Goal: Task Accomplishment & Management: Manage account settings

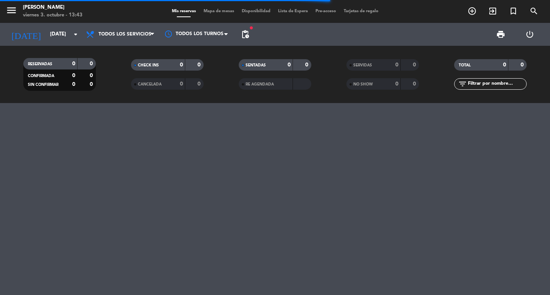
click at [520, 82] on input "text" at bounding box center [496, 84] width 59 height 8
type input "S"
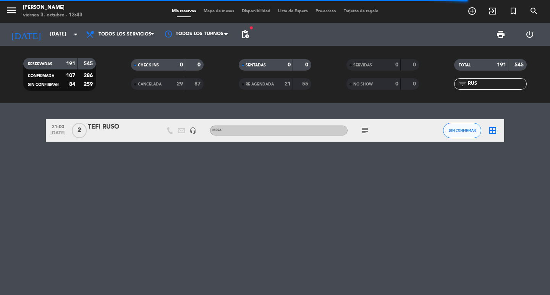
type input "RUS"
click at [135, 124] on div "21:00 [DATE] 2 TEFI RUSO headset_mic Mesa subject SIN CONFIRMAR border_all" at bounding box center [275, 130] width 459 height 23
click at [127, 132] on div "TEFI RUSO" at bounding box center [120, 127] width 65 height 10
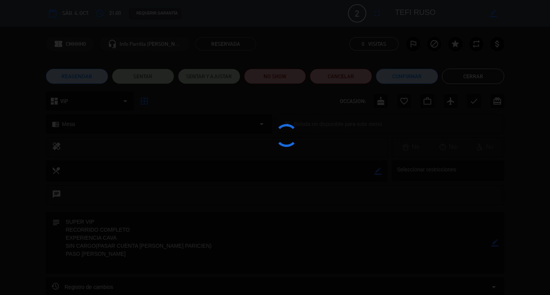
click at [380, 14] on div at bounding box center [275, 147] width 550 height 295
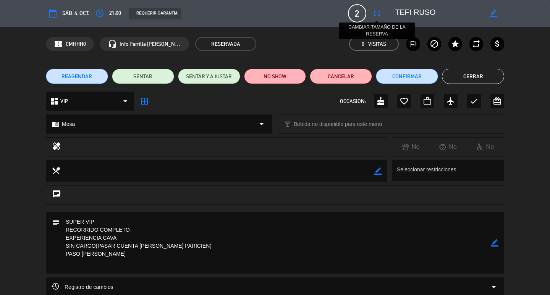
click at [380, 14] on icon "fullscreen" at bounding box center [377, 13] width 9 height 9
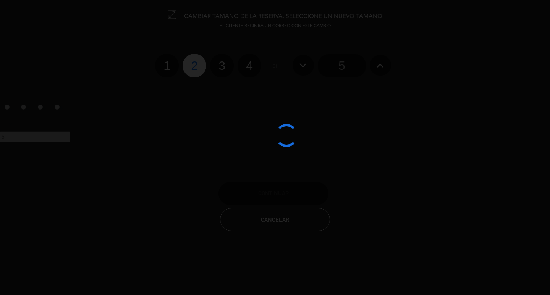
click at [239, 83] on div at bounding box center [275, 147] width 550 height 295
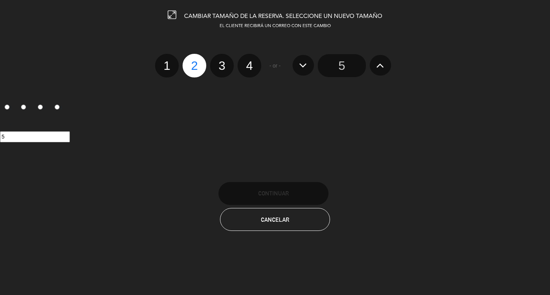
click at [248, 78] on label "4" at bounding box center [250, 66] width 24 height 24
click at [248, 62] on input "4" at bounding box center [248, 59] width 5 height 5
radio input "true"
radio input "false"
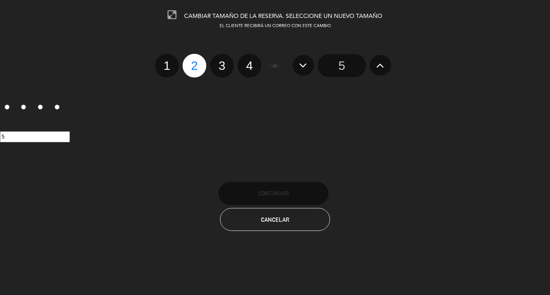
radio input "false"
radio input "true"
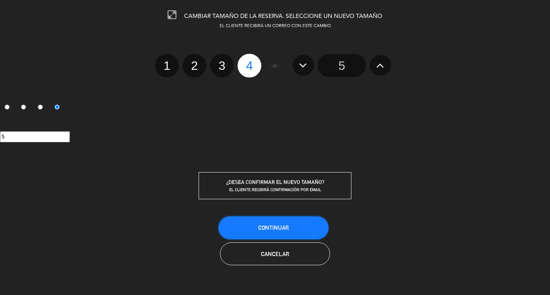
click at [285, 231] on span "Continuar" at bounding box center [273, 228] width 31 height 6
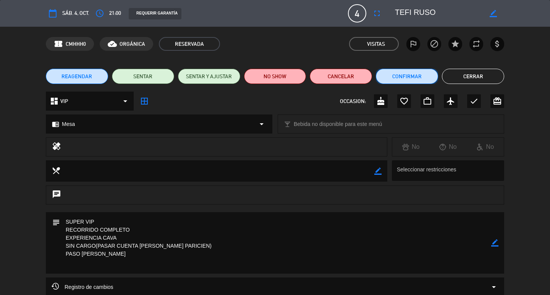
click at [416, 76] on button "Confirmar" at bounding box center [407, 76] width 62 height 15
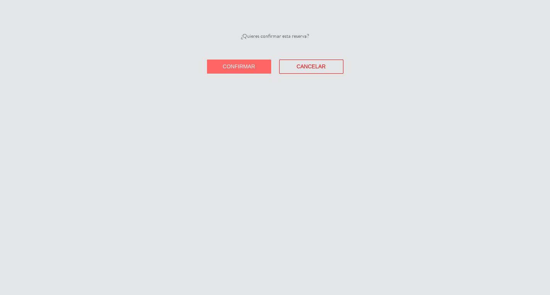
click at [238, 73] on div "¿Quieres confirmar esta reserva? Confirmar Cancelar" at bounding box center [275, 53] width 550 height 42
drag, startPoint x: 233, startPoint y: 82, endPoint x: 326, endPoint y: 81, distance: 93.2
click at [233, 70] on span "Confirmar" at bounding box center [239, 66] width 32 height 6
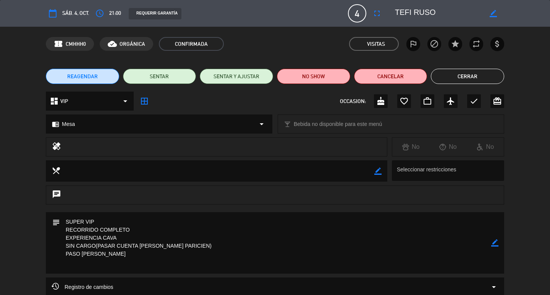
click at [480, 71] on button "Cerrar" at bounding box center [467, 76] width 73 height 15
